Goal: Information Seeking & Learning: Check status

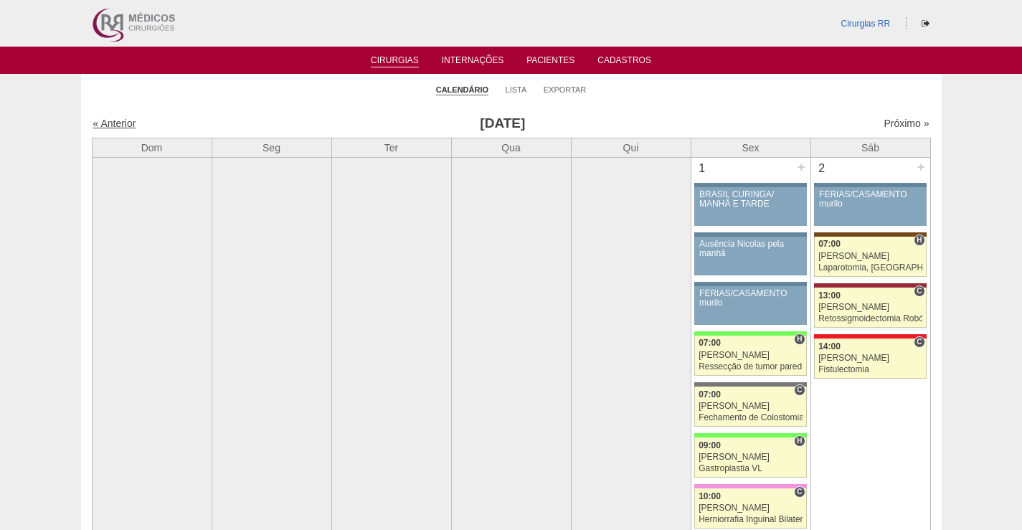
click at [123, 123] on link "« Anterior" at bounding box center [114, 123] width 43 height 11
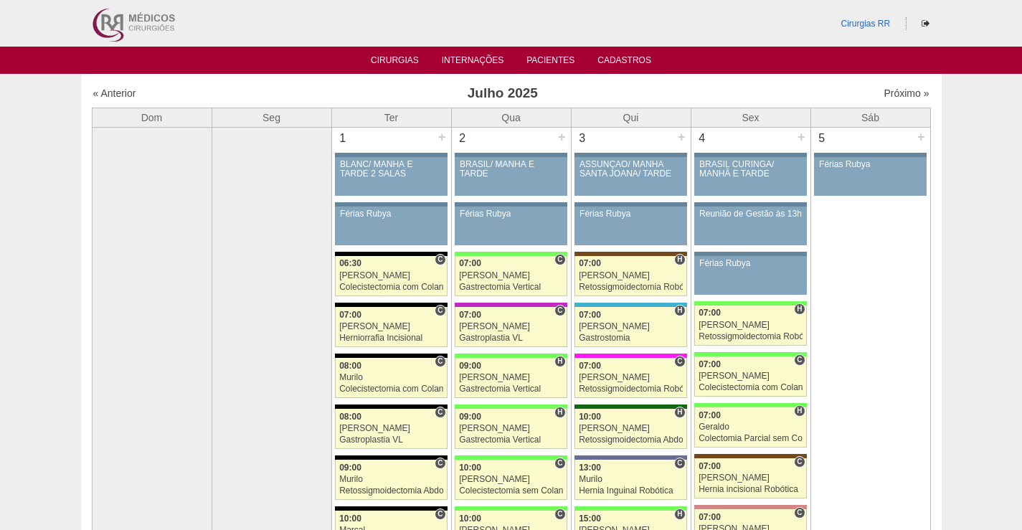
drag, startPoint x: 0, startPoint y: 0, endPoint x: 123, endPoint y: 123, distance: 173.9
click at [123, 123] on th "Dom" at bounding box center [152, 117] width 120 height 19
click at [123, 93] on link "« Anterior" at bounding box center [114, 92] width 43 height 11
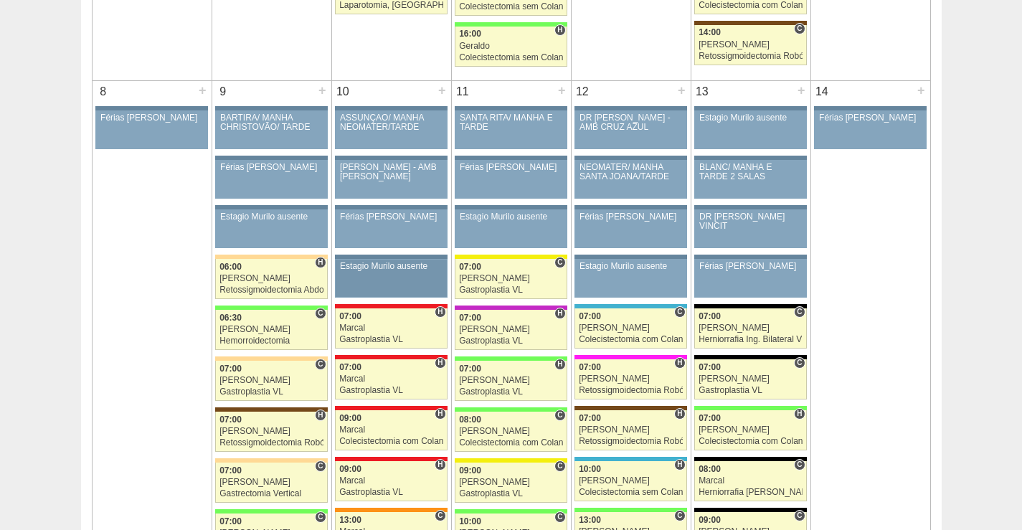
scroll to position [932, 0]
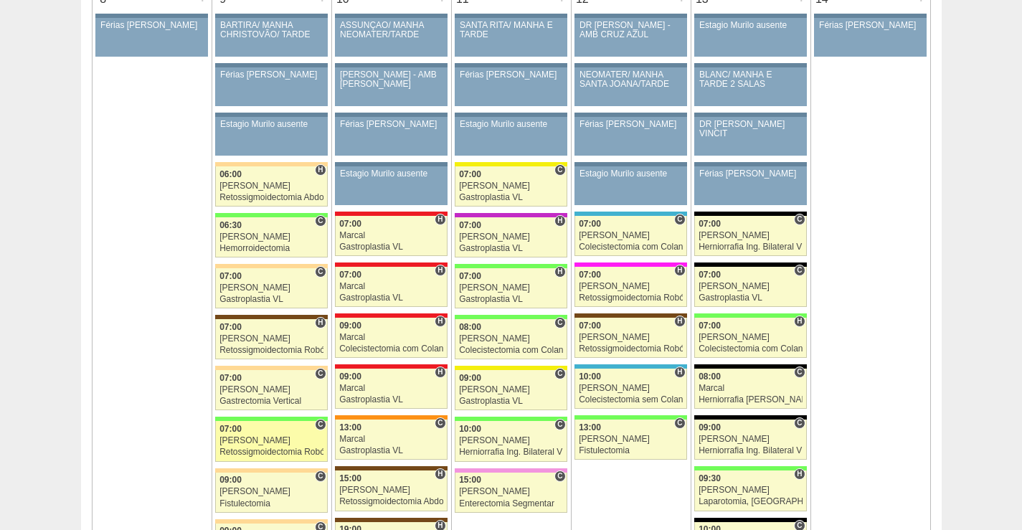
click at [260, 429] on div "07:00" at bounding box center [271, 428] width 104 height 9
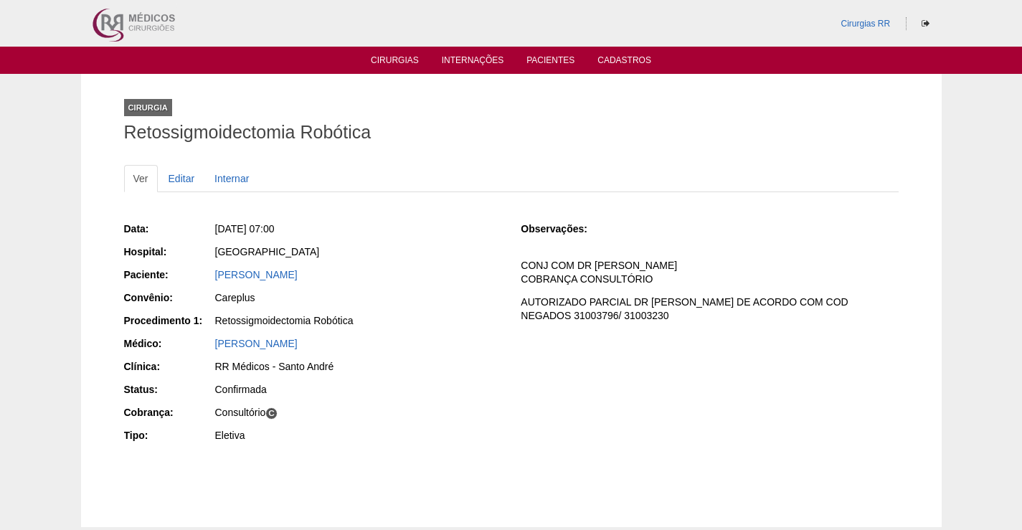
drag, startPoint x: 394, startPoint y: 266, endPoint x: 370, endPoint y: 243, distance: 33.5
click at [288, 258] on div "Data: Seg, 09/06/2025 - 07:00 Hospital: Brasil Paciente: DANIELE AUGUSTO DE SOU…" at bounding box center [312, 333] width 377 height 234
drag, startPoint x: 378, startPoint y: 233, endPoint x: 439, endPoint y: 260, distance: 66.5
click at [380, 234] on div "Seg, 09/06/2025 - 07:00" at bounding box center [358, 229] width 286 height 14
click at [388, 234] on div "Seg, 09/06/2025 - 07:00" at bounding box center [358, 229] width 286 height 14
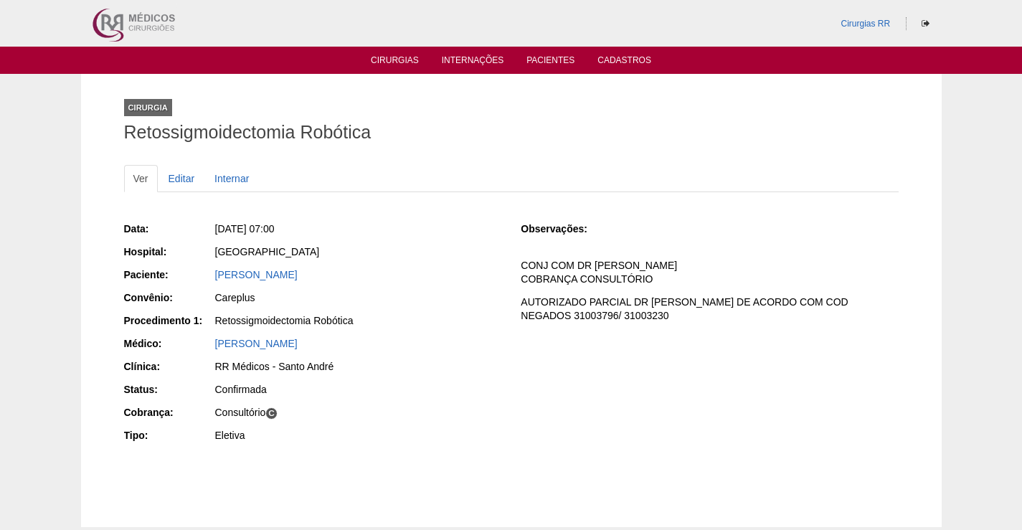
drag, startPoint x: 383, startPoint y: 276, endPoint x: 201, endPoint y: 270, distance: 182.2
click at [199, 271] on div "Paciente: DANIELE AUGUSTO DE SOUZA" at bounding box center [312, 276] width 377 height 18
copy div "Paciente: DANIELE AUGUSTO DE SOUZA"
drag, startPoint x: 314, startPoint y: 277, endPoint x: 415, endPoint y: 310, distance: 106.1
click at [297, 277] on link "DANIELE AUGUSTO DE SOUZA" at bounding box center [256, 274] width 82 height 11
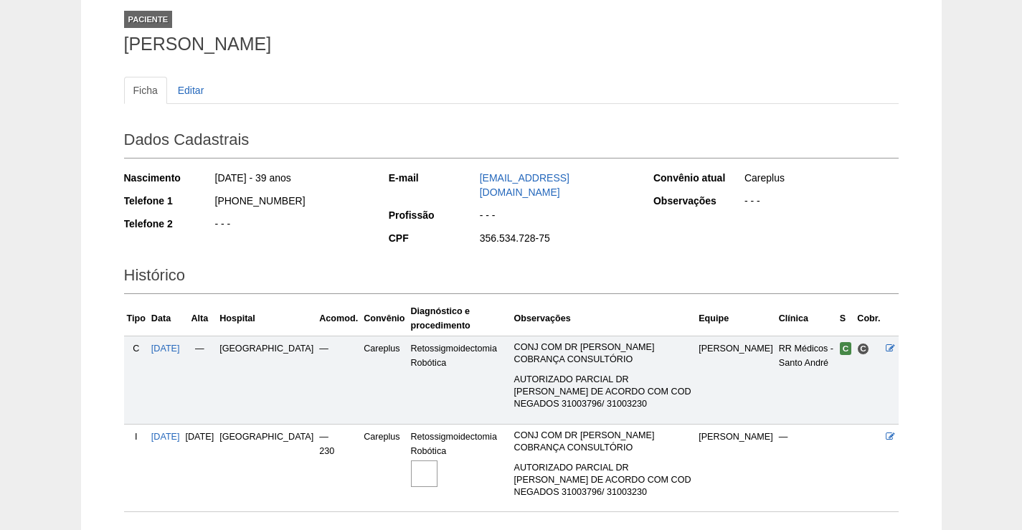
scroll to position [159, 0]
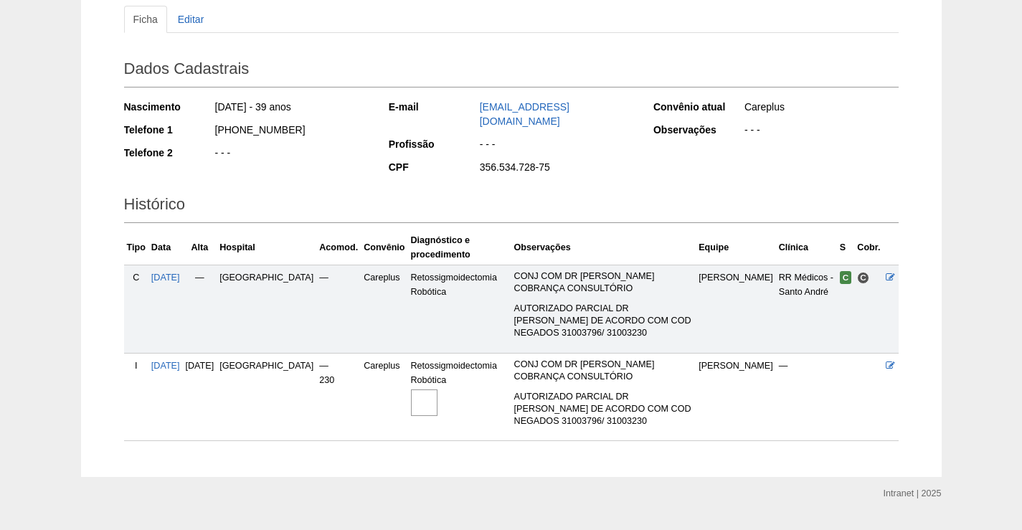
click at [411, 389] on img at bounding box center [424, 402] width 27 height 27
